Goal: Information Seeking & Learning: Learn about a topic

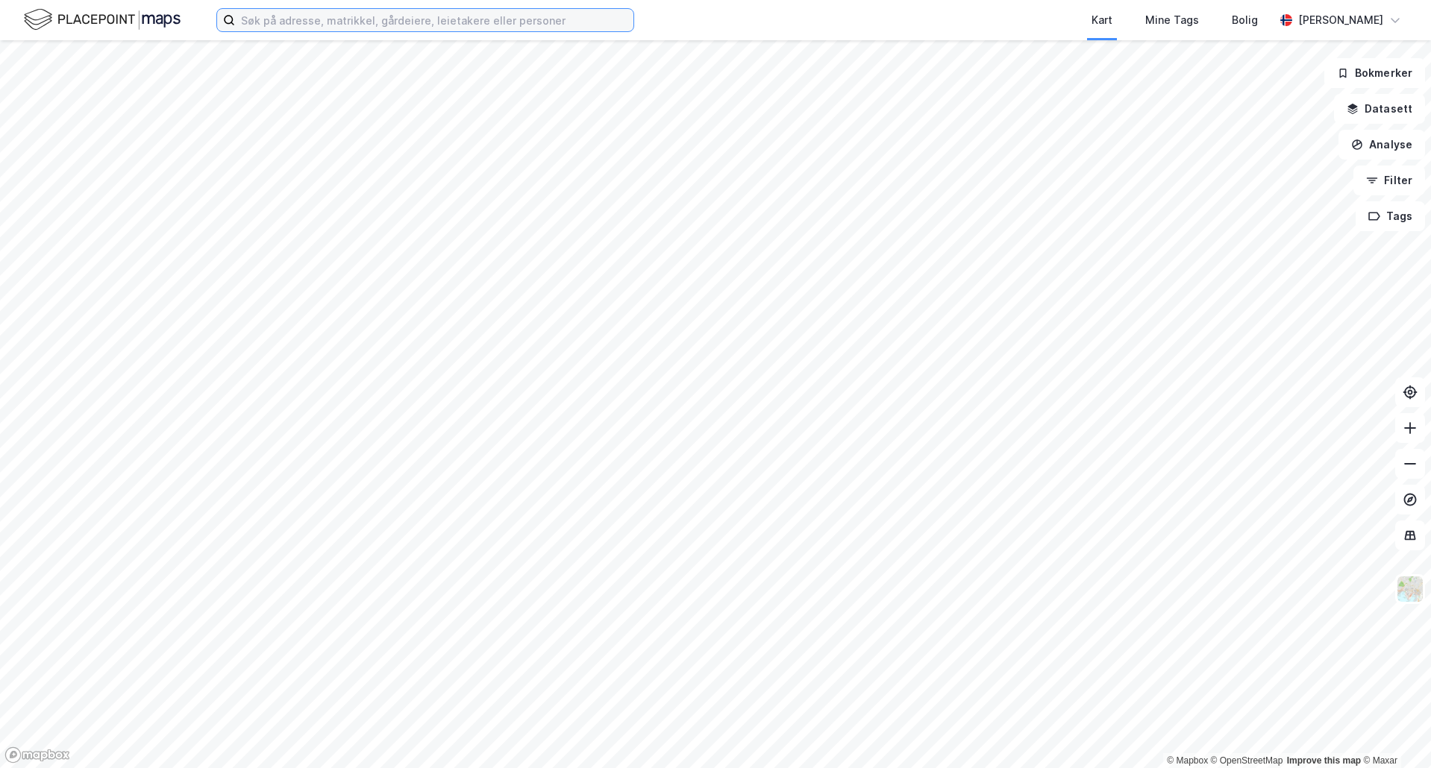
click at [299, 22] on input at bounding box center [434, 20] width 398 height 22
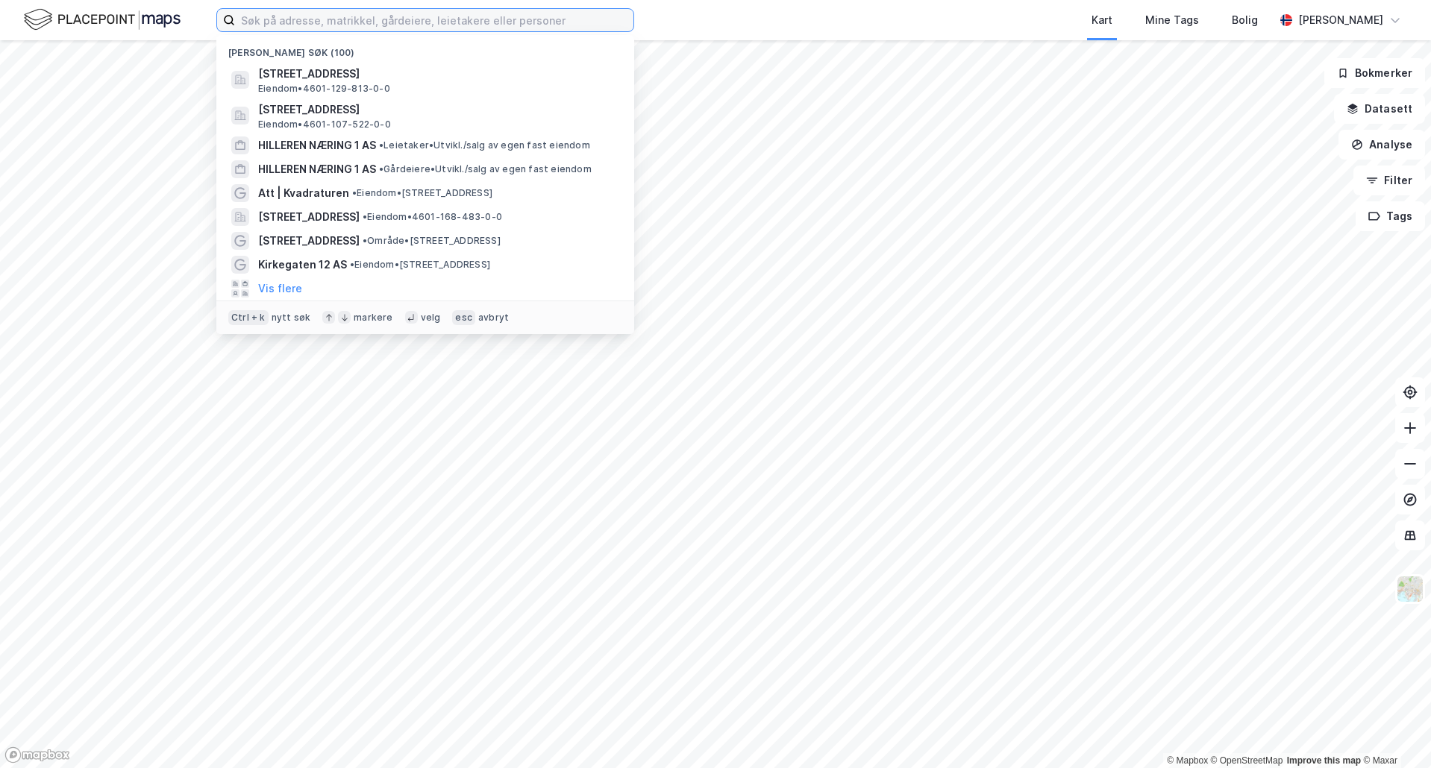
paste input "Rige Eiendom 36 AS"
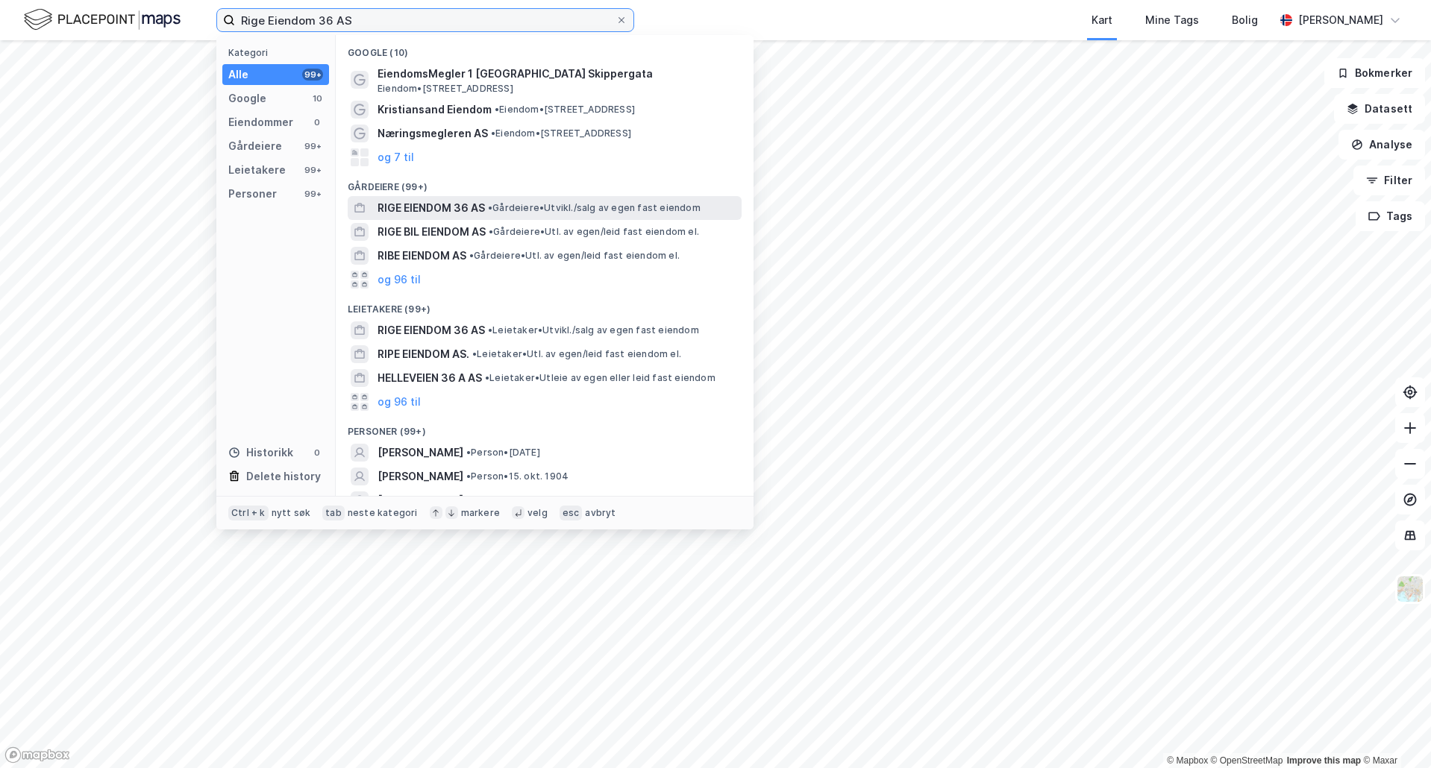
type input "Rige Eiendom 36 AS"
click at [518, 199] on div "RIGE EIENDOM 36 AS • Gårdeiere • [GEOGRAPHIC_DATA]/salg av egen fast eiendom" at bounding box center [557, 208] width 361 height 18
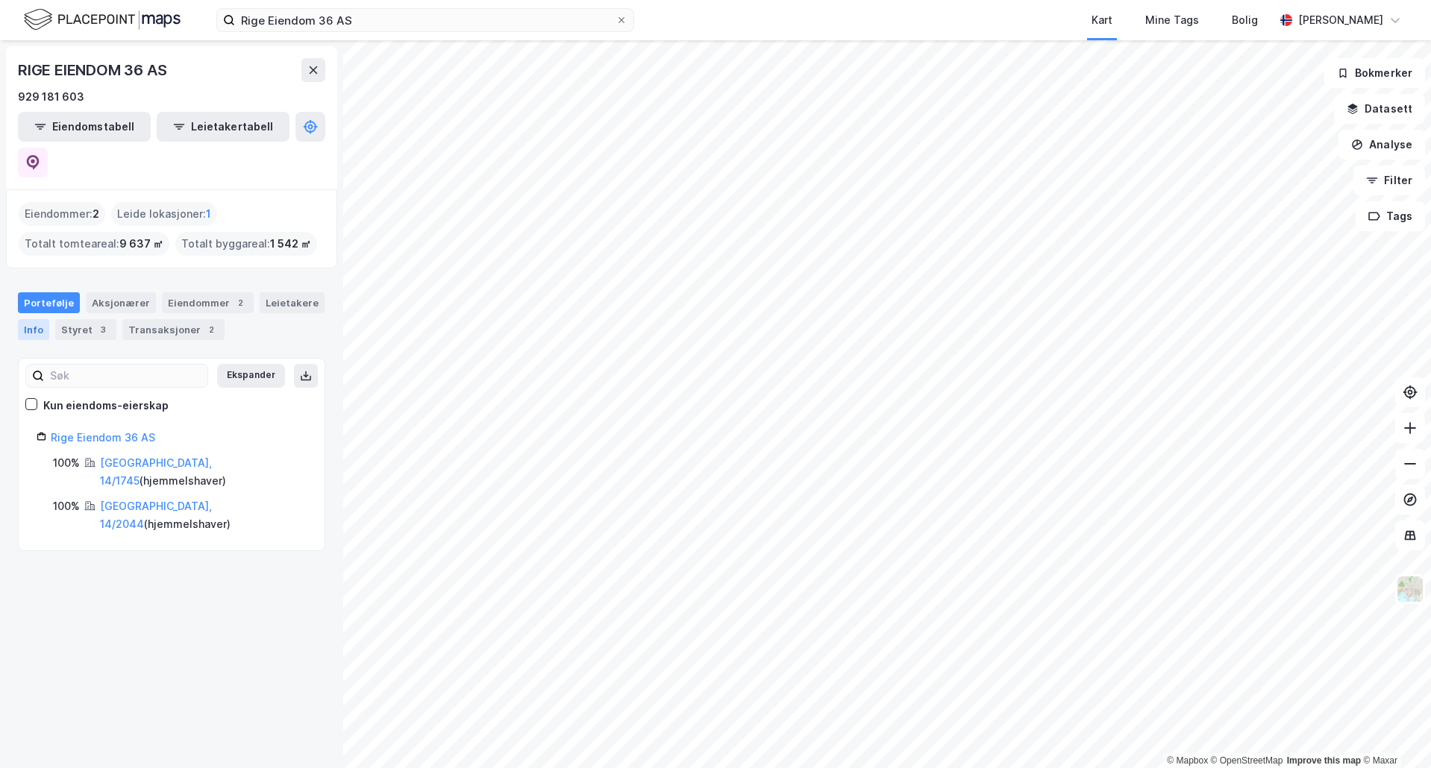
click at [34, 319] on div "Info" at bounding box center [33, 329] width 31 height 21
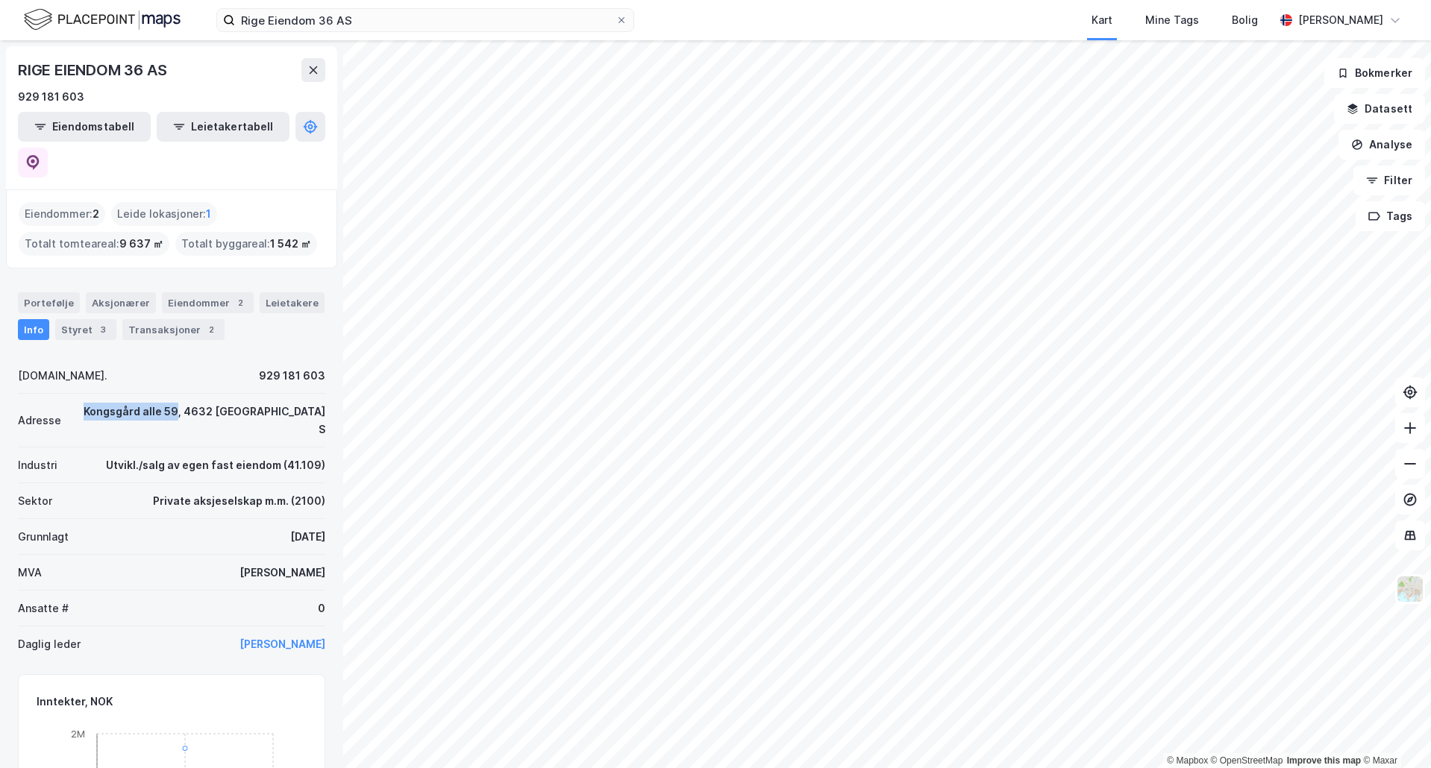
drag, startPoint x: 101, startPoint y: 376, endPoint x: 189, endPoint y: 377, distance: 88.0
click at [189, 403] on div "Kongsgård alle 59, 4632 KRISTIANSAND S" at bounding box center [202, 421] width 246 height 36
copy div "Kongsgård alle 59"
click at [195, 292] on div "Portefølje Aksjonærer Eiendommer 2 Leietakere Info Styret 3 Transaksjoner 2" at bounding box center [171, 316] width 307 height 48
click at [200, 292] on div "Eiendommer 2" at bounding box center [208, 302] width 92 height 21
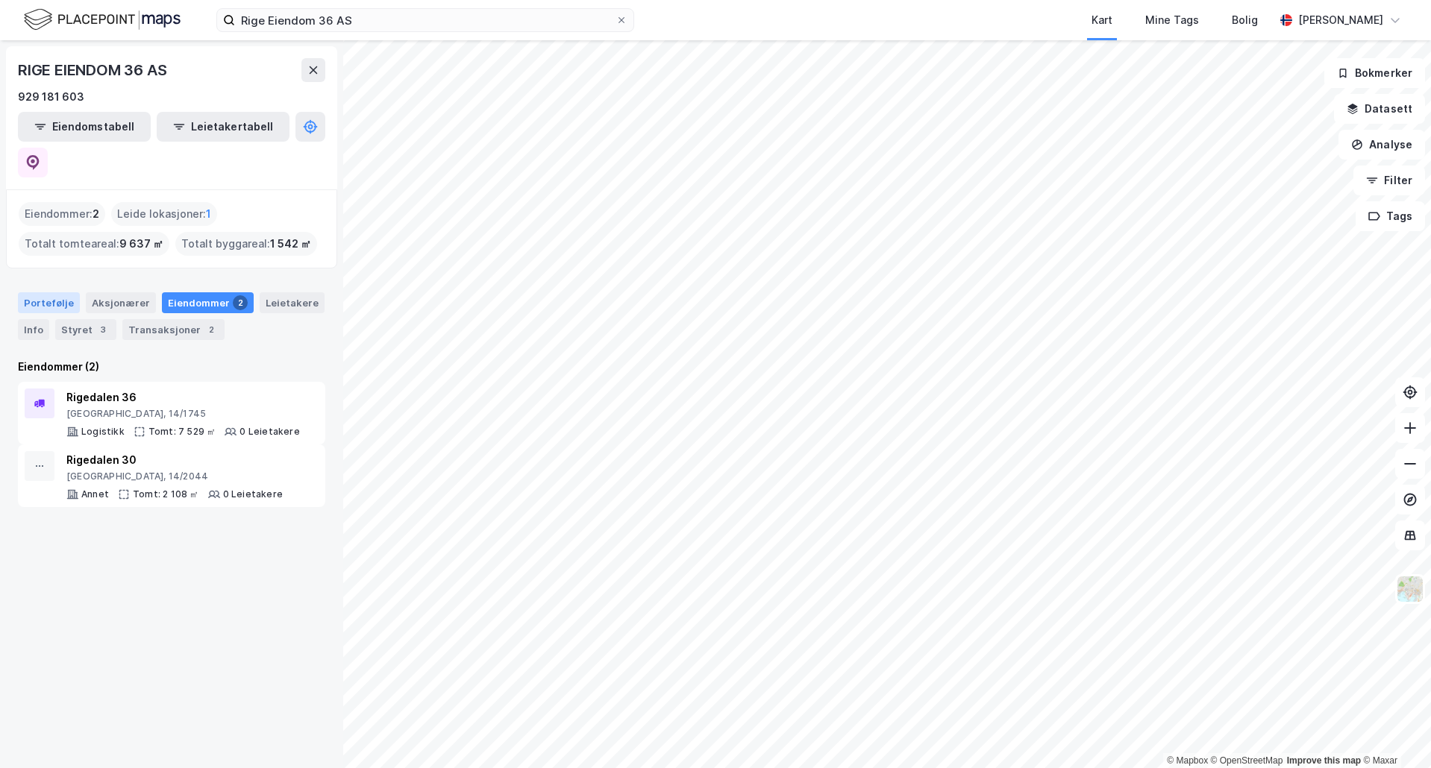
click at [44, 292] on div "Portefølje" at bounding box center [49, 302] width 62 height 21
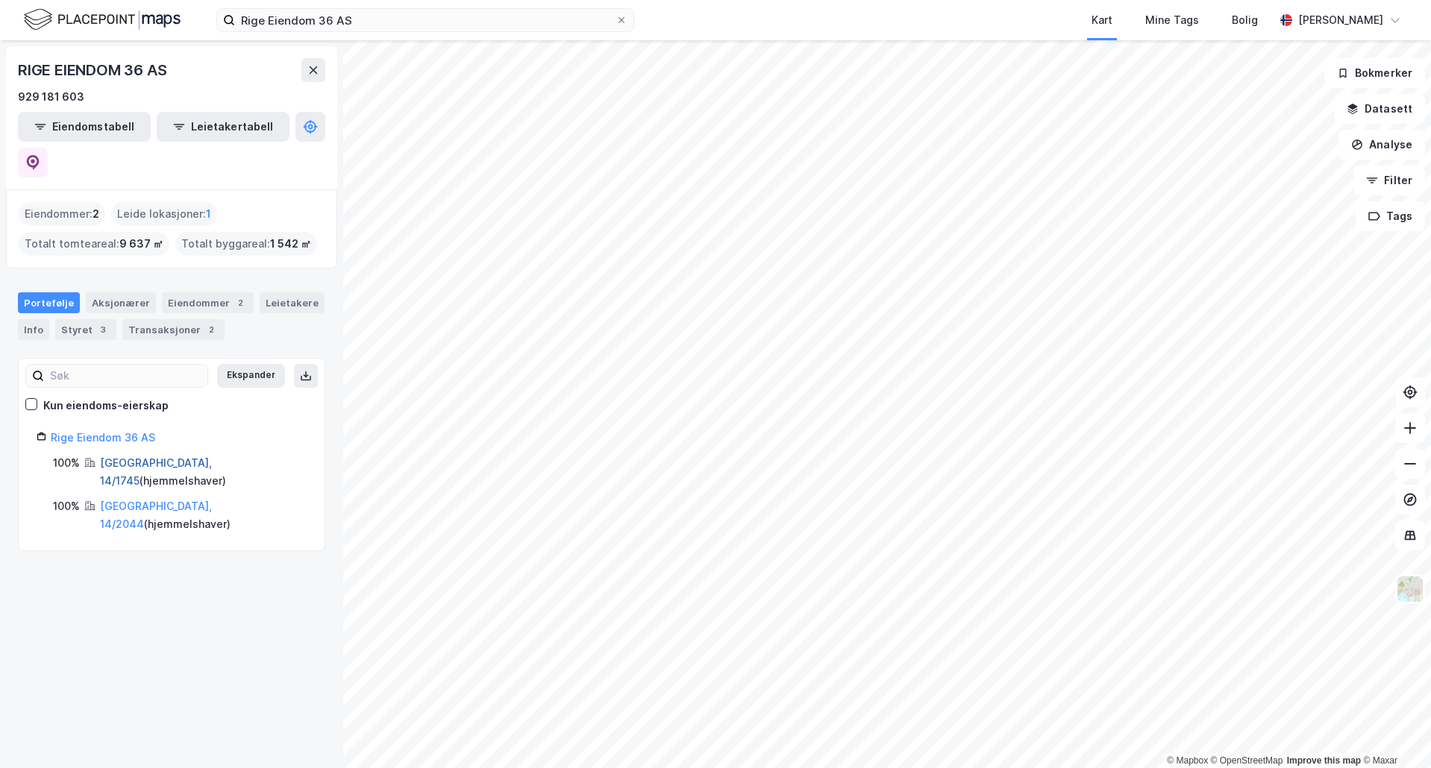
click at [166, 456] on link "Kristiansand, 14/1745" at bounding box center [156, 471] width 112 height 31
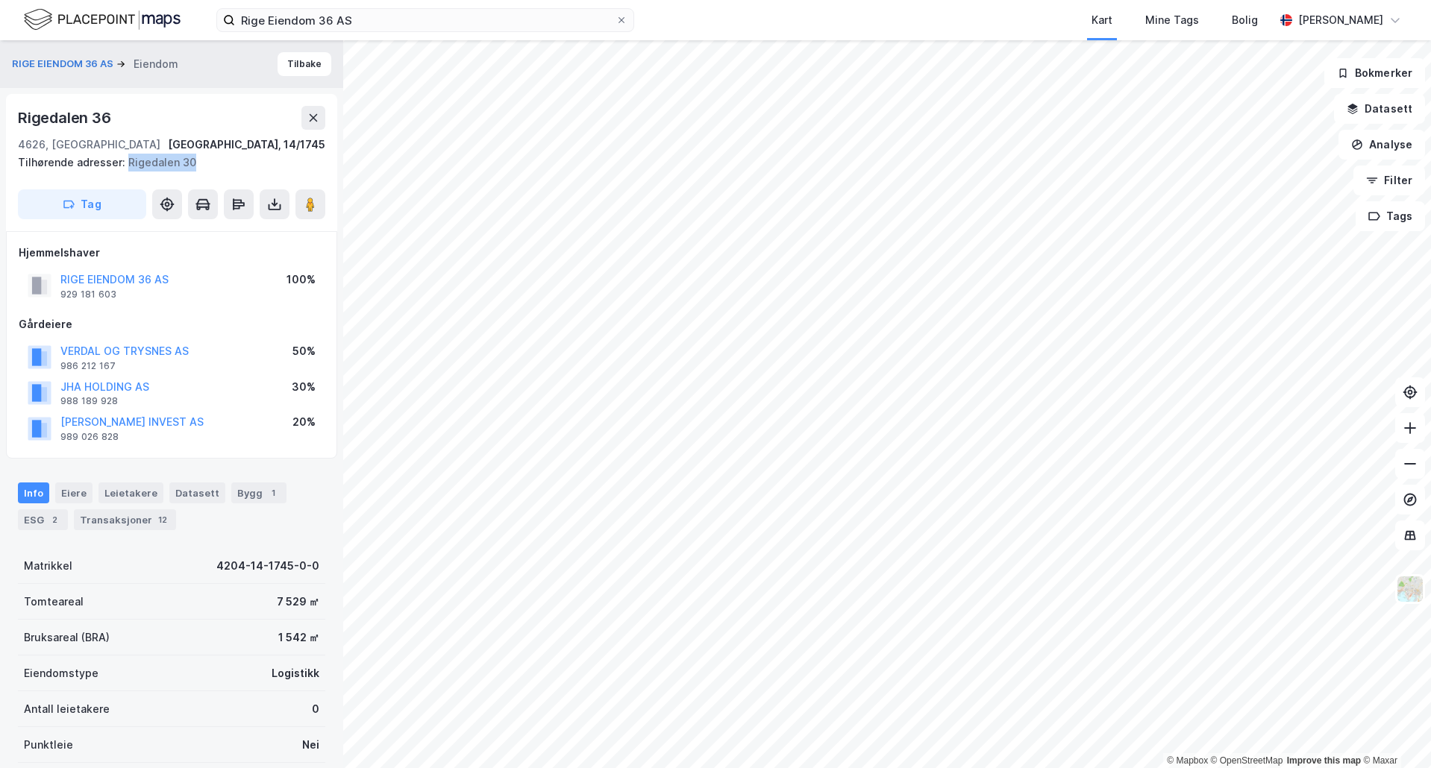
drag, startPoint x: 122, startPoint y: 164, endPoint x: 217, endPoint y: 164, distance: 94.7
click at [217, 164] on div "Tilhørende adresser: Rigedalen 30" at bounding box center [165, 163] width 295 height 18
copy div "Rigedalen 30"
click at [310, 214] on button at bounding box center [310, 204] width 30 height 30
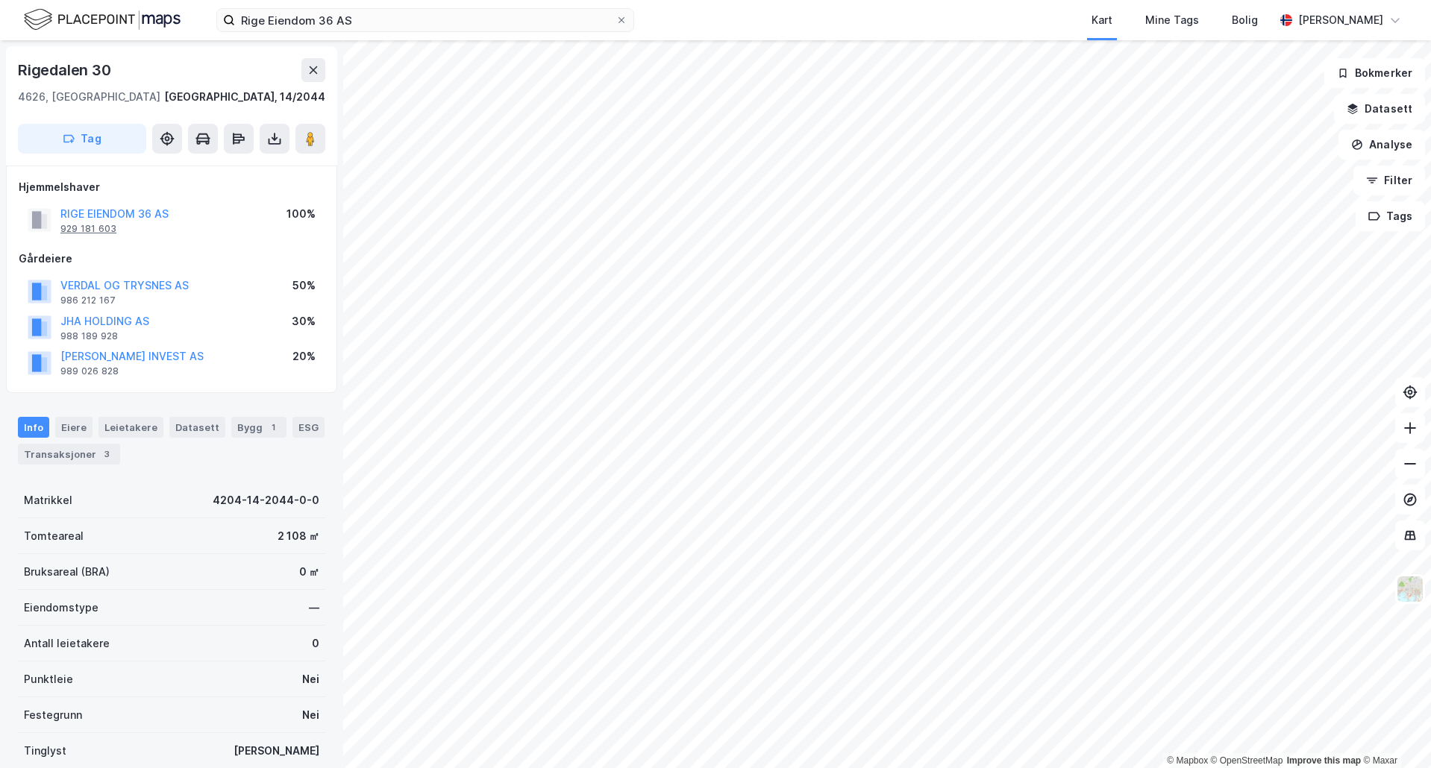
click at [78, 226] on div "929 181 603" at bounding box center [88, 229] width 56 height 12
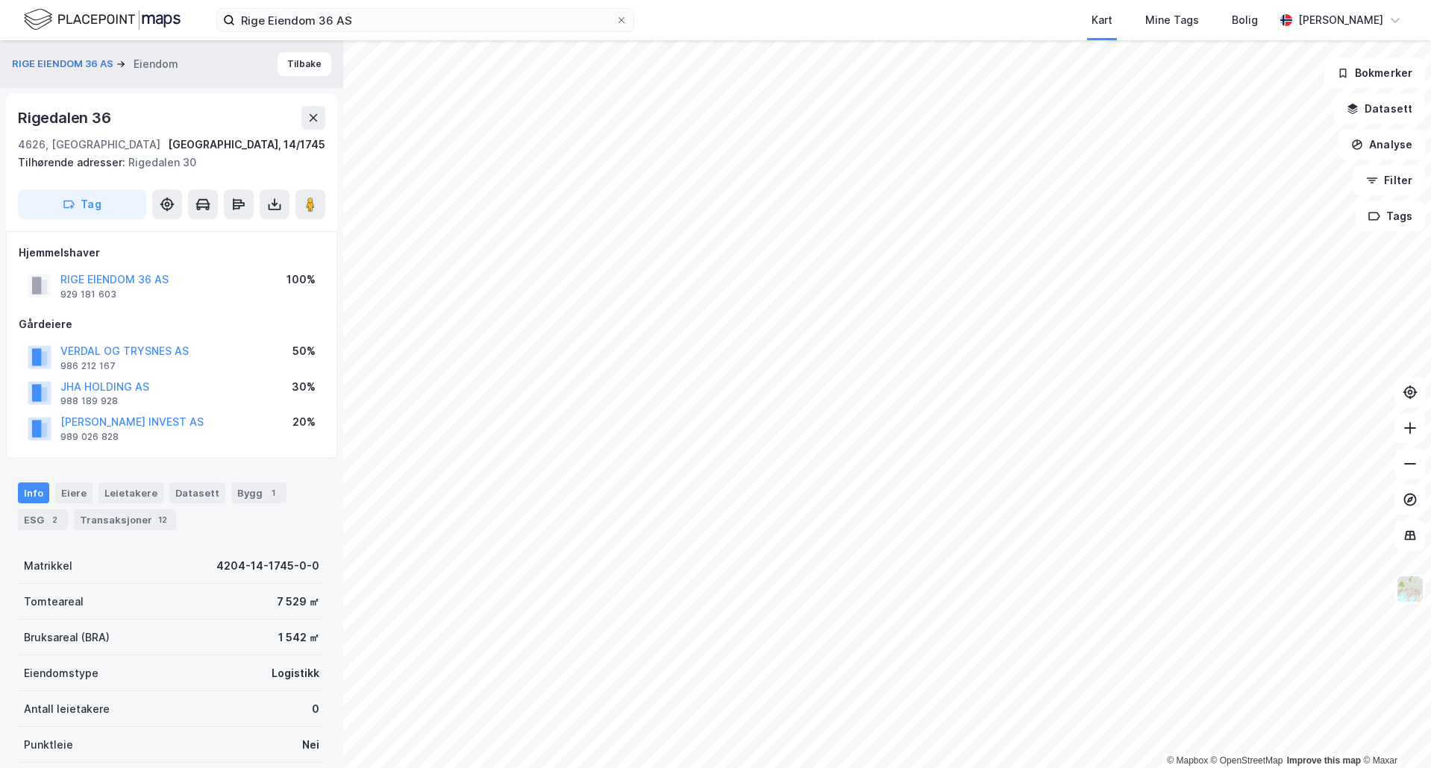
drag, startPoint x: 265, startPoint y: 494, endPoint x: 274, endPoint y: 506, distance: 14.9
click at [266, 494] on div "1" at bounding box center [273, 493] width 15 height 15
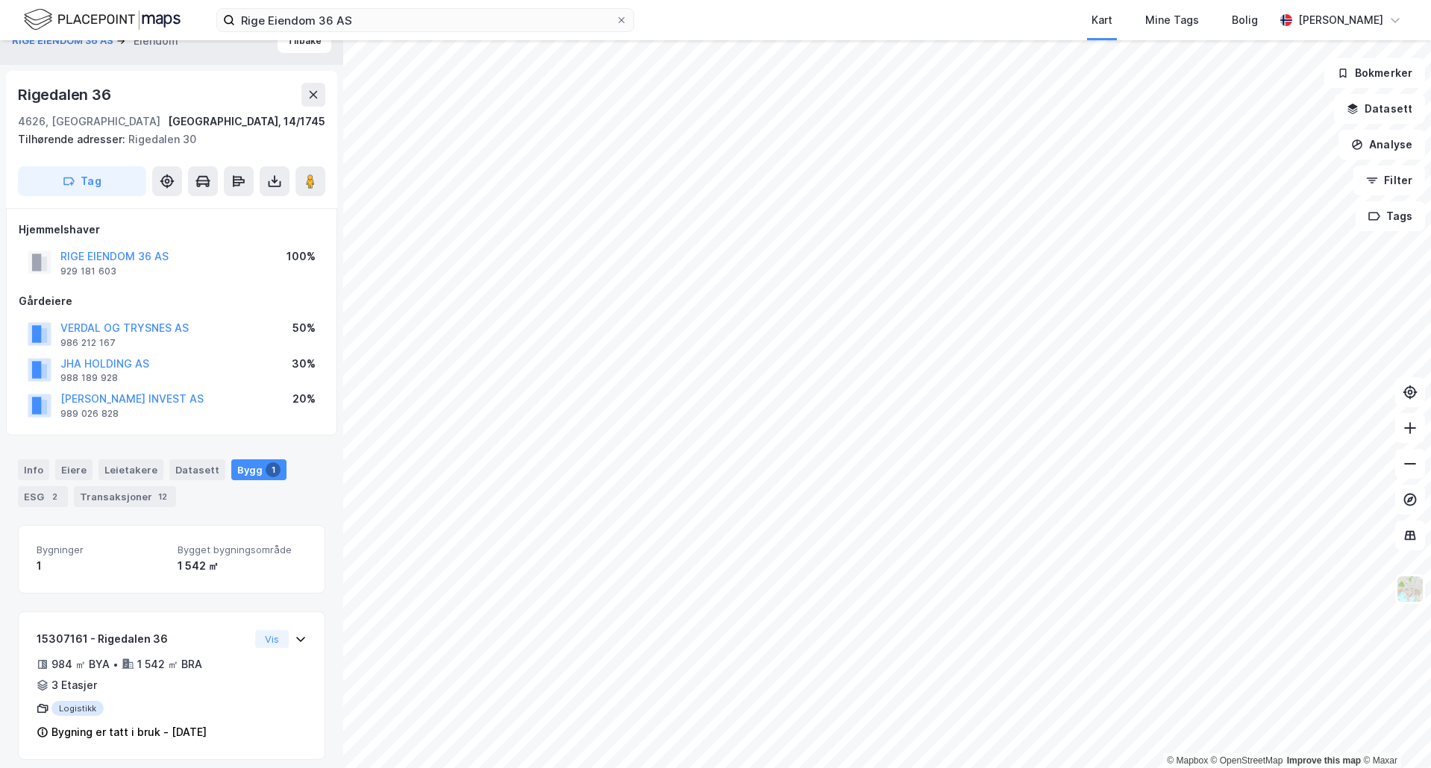
scroll to position [33, 0]
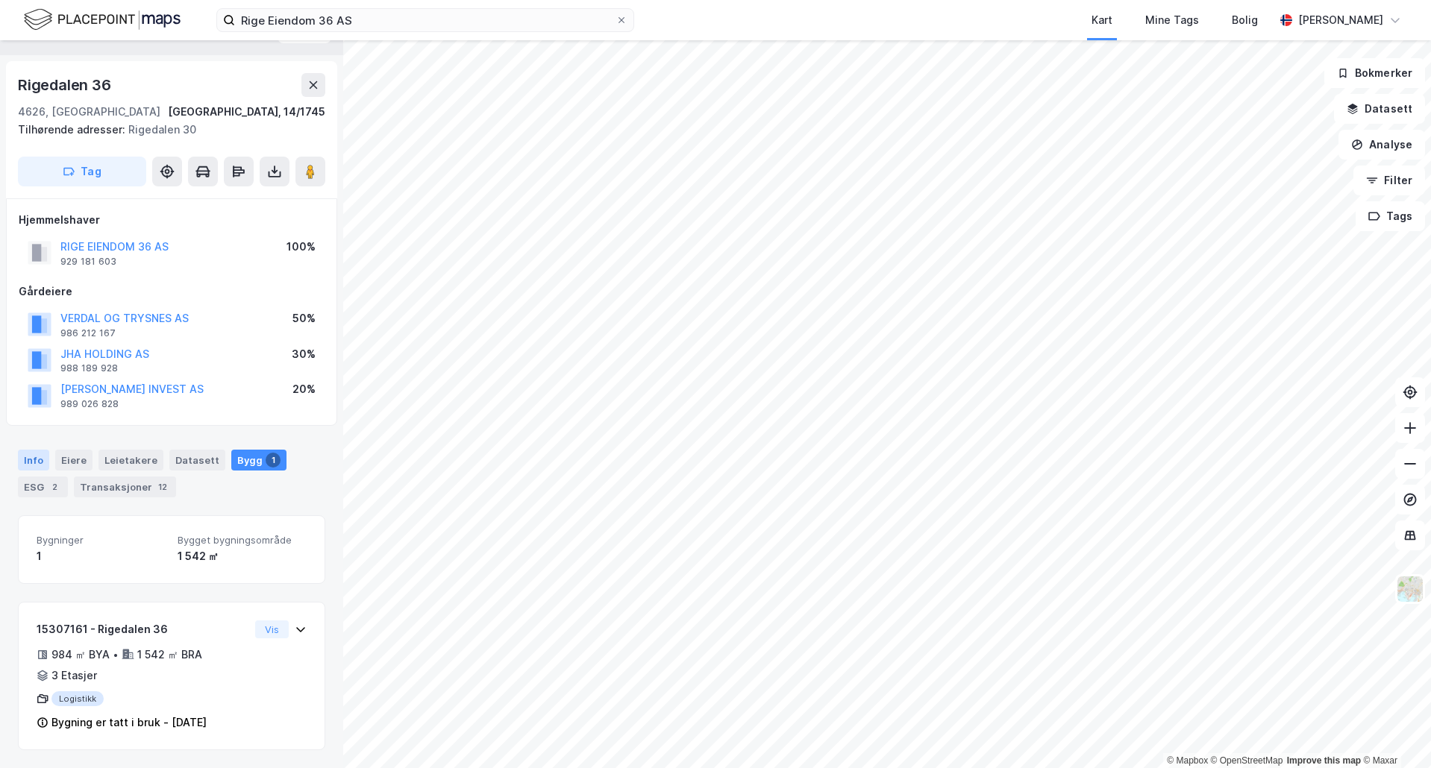
click at [39, 454] on div "Info" at bounding box center [33, 460] width 31 height 21
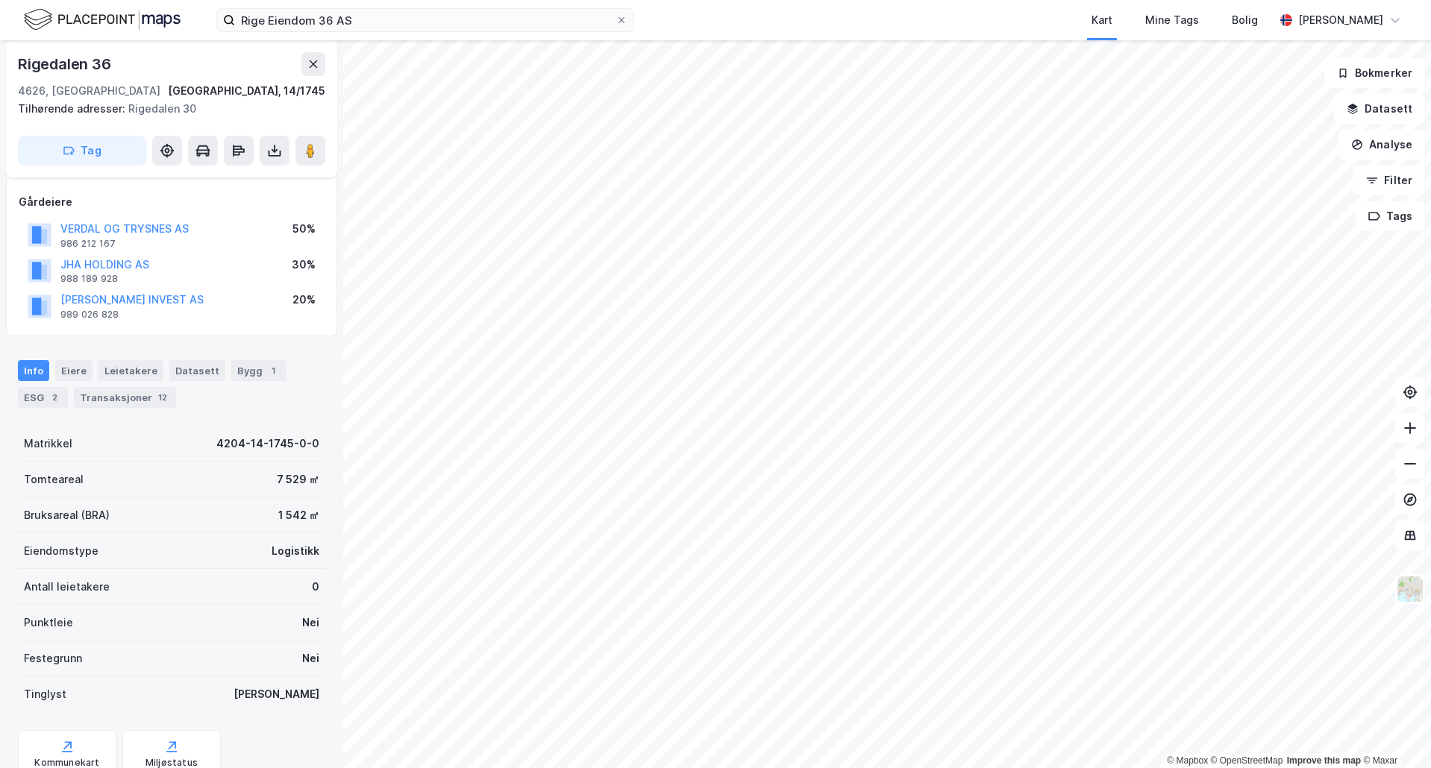
scroll to position [180, 0]
